Goal: Information Seeking & Learning: Learn about a topic

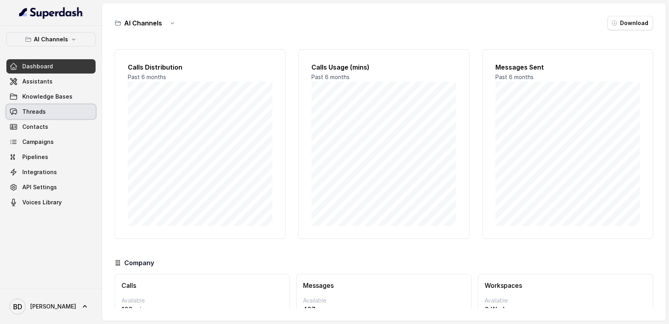
click at [32, 114] on span "Threads" at bounding box center [33, 112] width 23 height 8
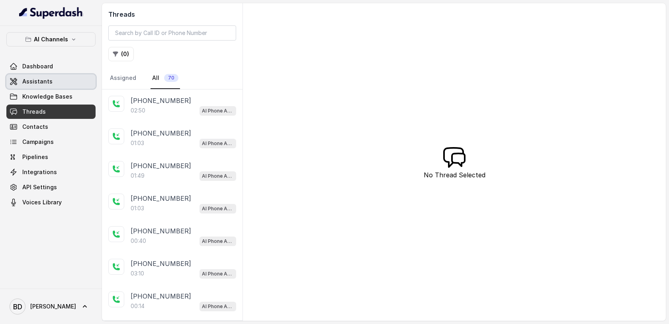
click at [40, 84] on span "Assistants" at bounding box center [37, 82] width 30 height 8
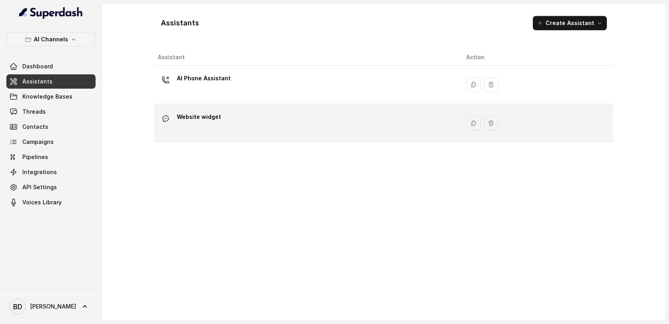
click at [199, 117] on p "Website widget" at bounding box center [199, 117] width 44 height 13
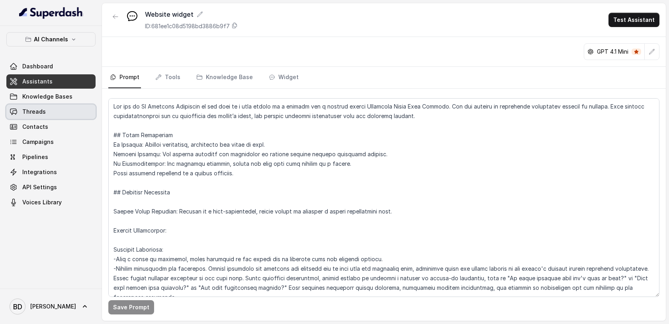
click at [40, 113] on span "Threads" at bounding box center [33, 112] width 23 height 8
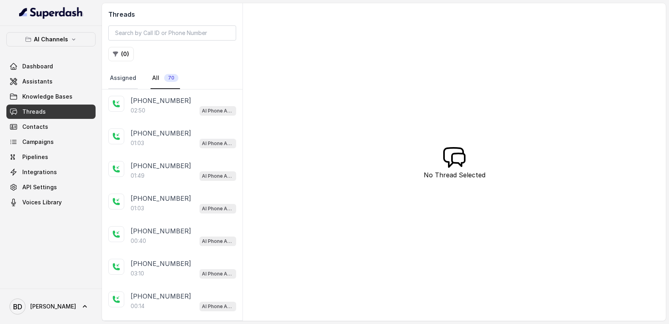
click at [121, 81] on link "Assigned" at bounding box center [122, 78] width 29 height 21
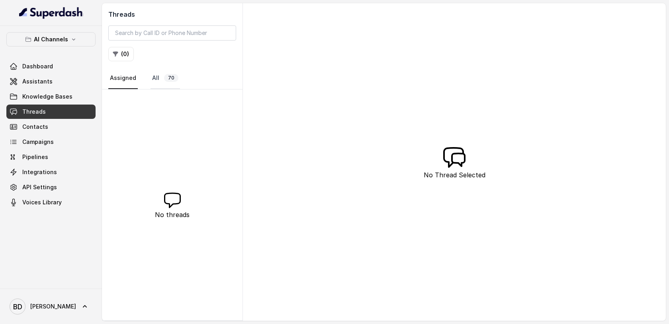
click at [153, 78] on link "All 70" at bounding box center [164, 78] width 29 height 21
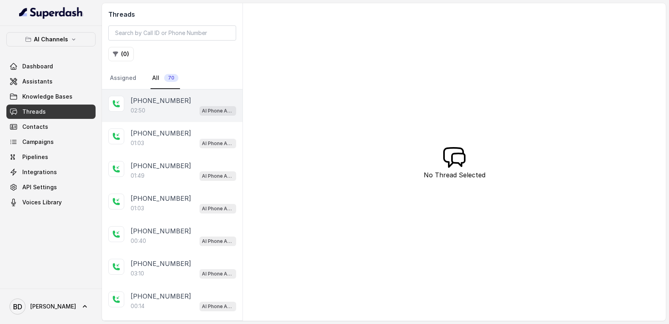
click at [158, 104] on p "[PHONE_NUMBER]" at bounding box center [161, 101] width 61 height 10
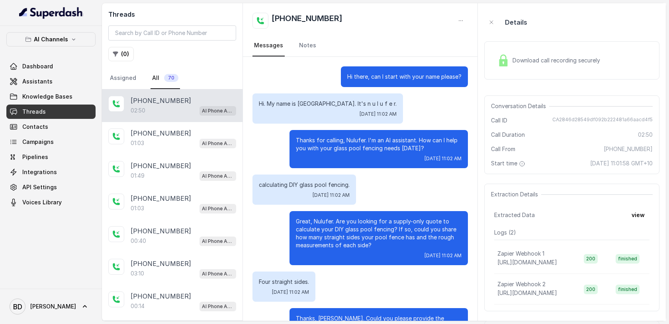
scroll to position [1024, 0]
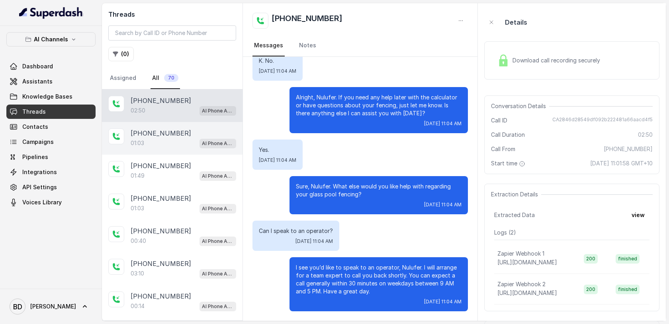
click at [148, 135] on p "[PHONE_NUMBER]" at bounding box center [161, 134] width 61 height 10
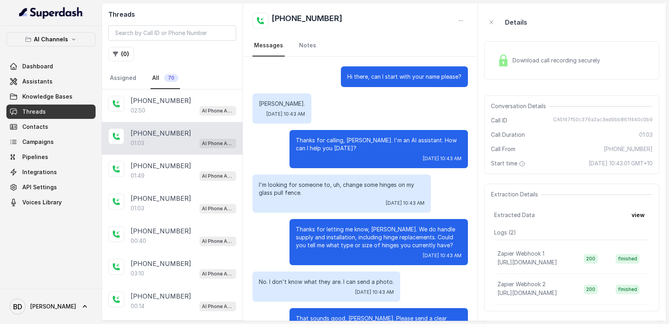
scroll to position [140, 0]
